Goal: Task Accomplishment & Management: Manage account settings

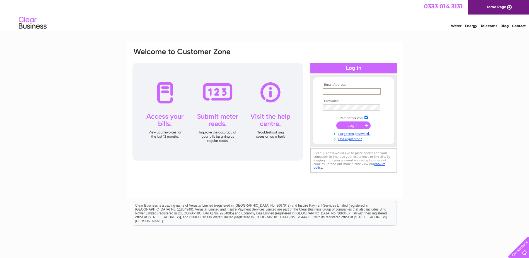
click at [361, 90] on input "text" at bounding box center [352, 91] width 58 height 7
type input "finance@foursquare.org.uk"
click at [343, 103] on td at bounding box center [353, 106] width 65 height 9
click at [336, 121] on input "submit" at bounding box center [353, 125] width 34 height 8
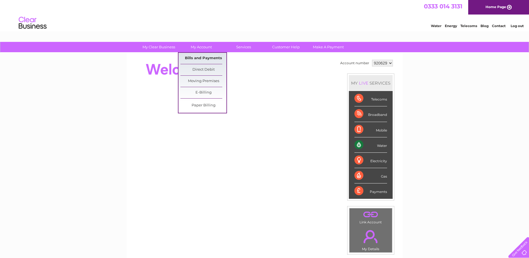
click at [213, 57] on link "Bills and Payments" at bounding box center [203, 58] width 46 height 11
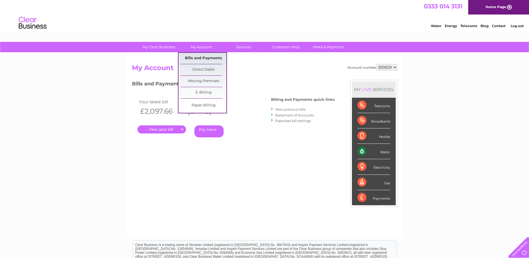
click at [202, 58] on link "Bills and Payments" at bounding box center [203, 58] width 46 height 11
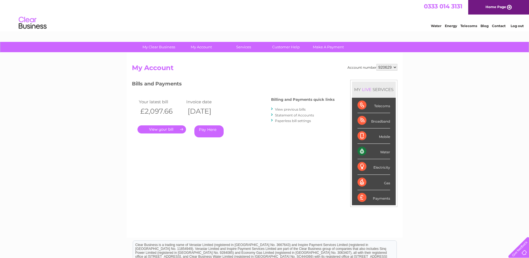
click at [518, 25] on link "Log out" at bounding box center [516, 26] width 13 height 4
